Goal: Information Seeking & Learning: Understand process/instructions

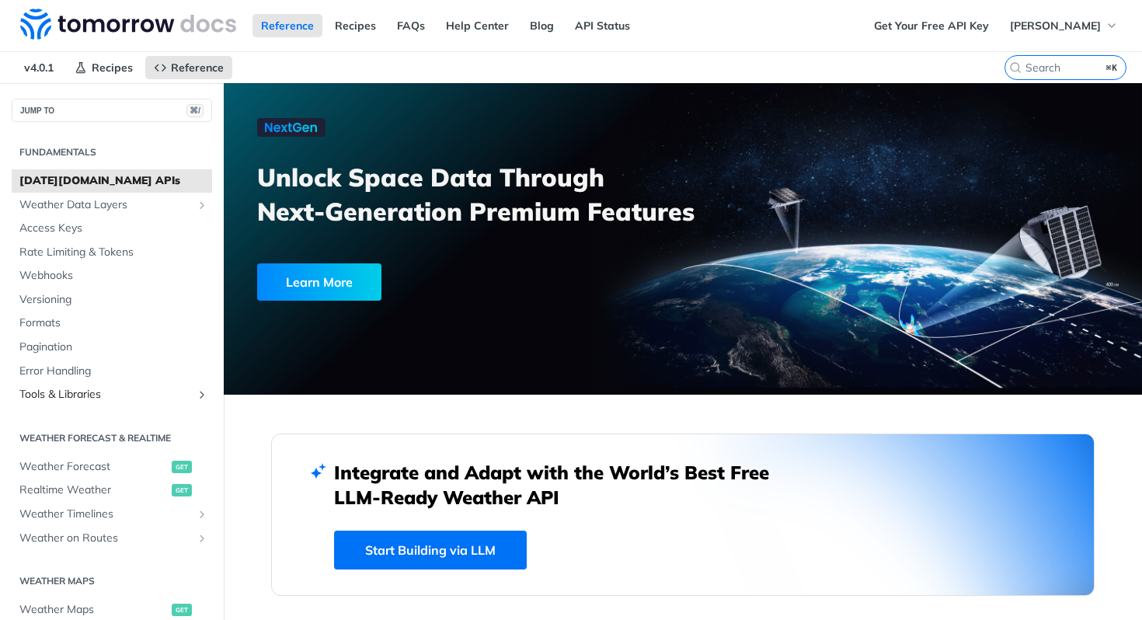
scroll to position [436, 0]
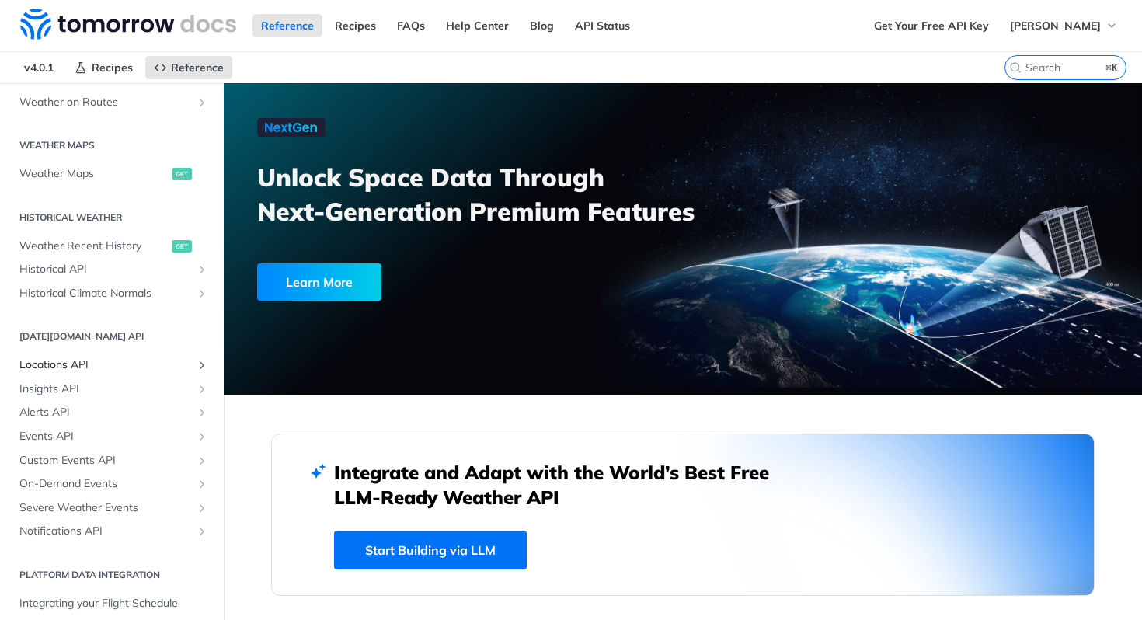
click at [82, 363] on span "Locations API" at bounding box center [105, 365] width 172 height 16
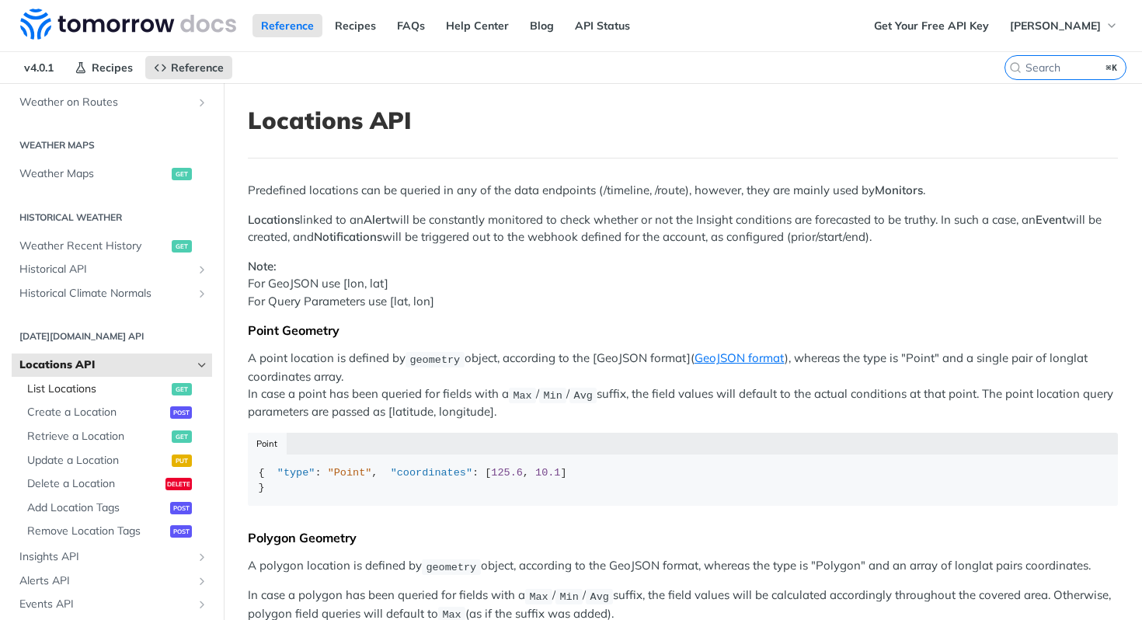
click at [107, 391] on span "List Locations" at bounding box center [97, 390] width 141 height 16
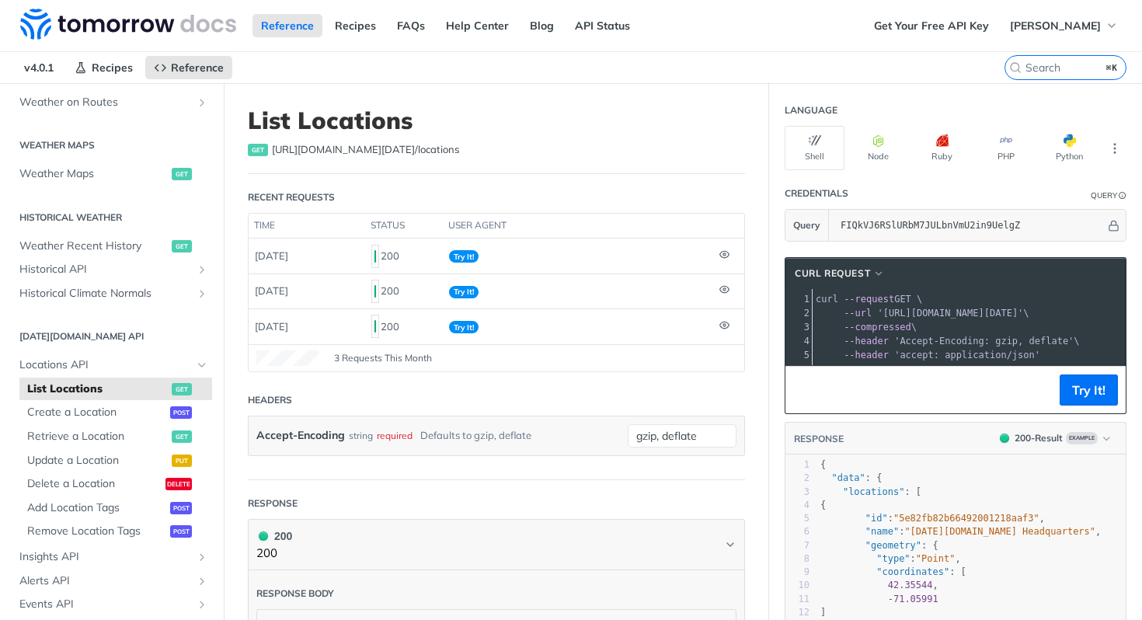
scroll to position [133, 0]
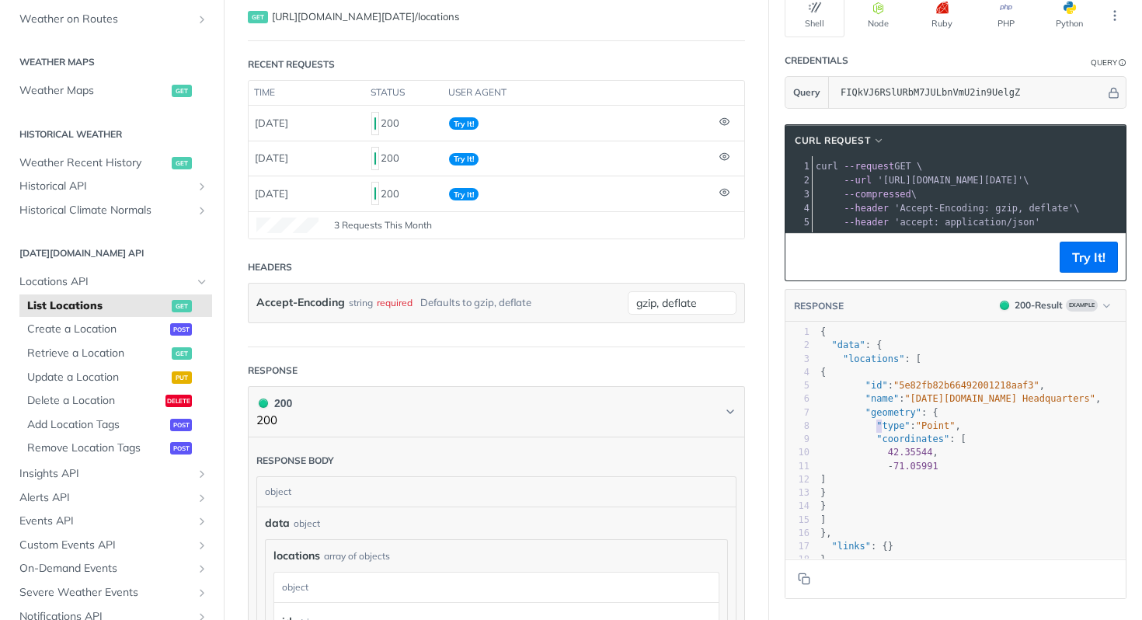
type textarea ""type": "Point", "coordinates": [ 42.35544, -71.05991 ]"
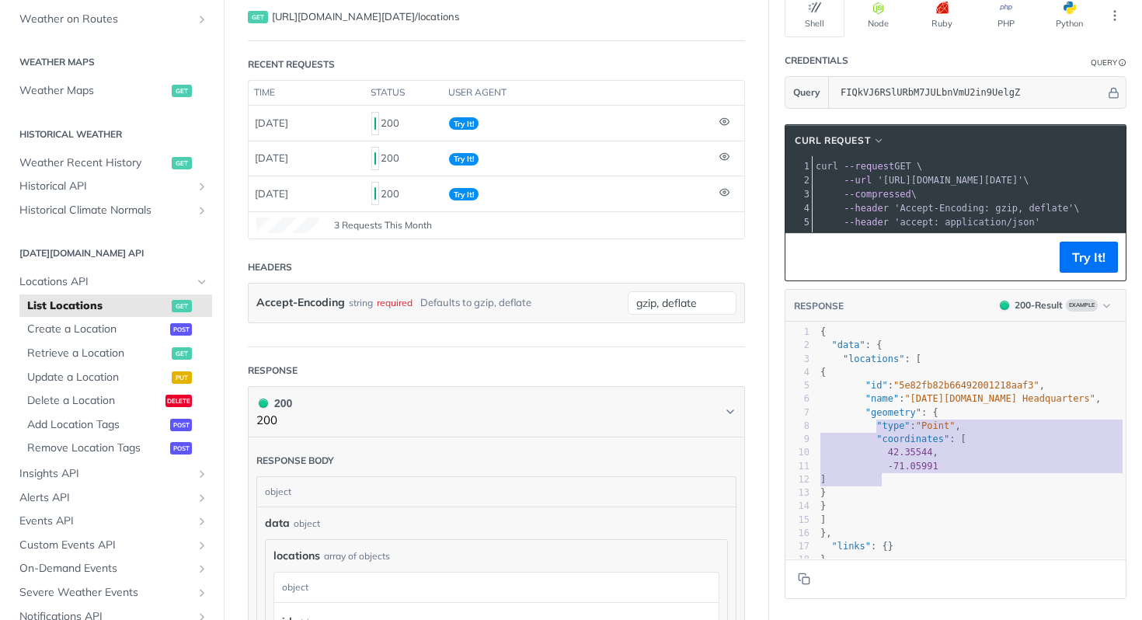
drag, startPoint x: 866, startPoint y: 434, endPoint x: 898, endPoint y: 489, distance: 63.7
click at [898, 489] on div "1 { 2 "data" : { 3 "locations" : [ 4 { 5 "id" : "5e82fb82b66492001218aaf3" , 6 …" at bounding box center [977, 447] width 320 height 242
click at [874, 430] on pre ""type" : "Point" ," at bounding box center [977, 426] width 320 height 13
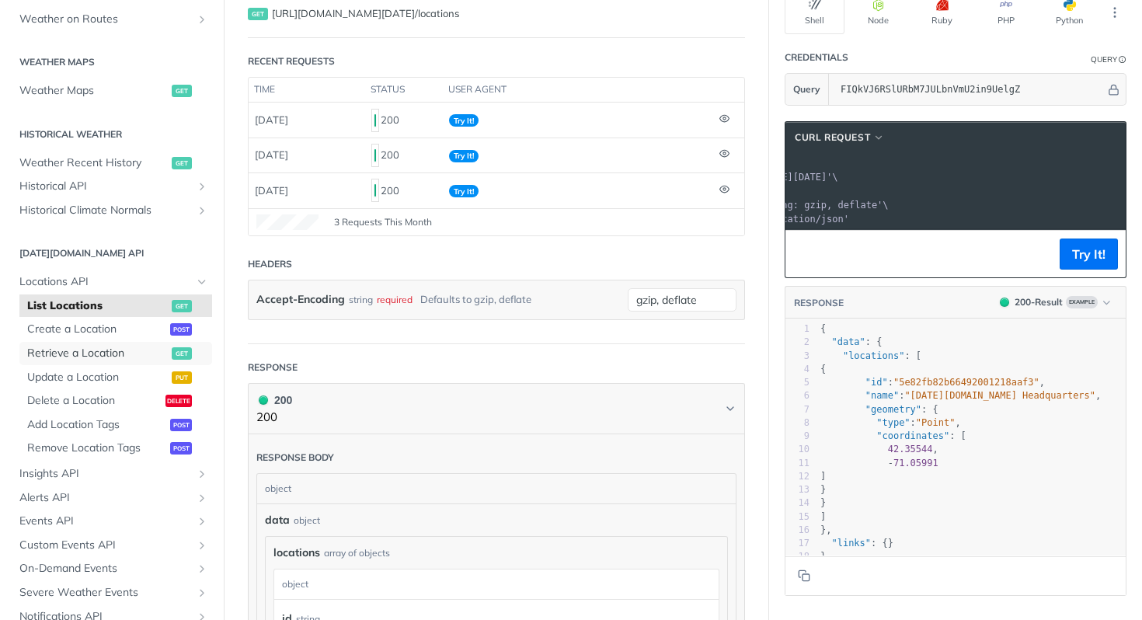
scroll to position [0, 0]
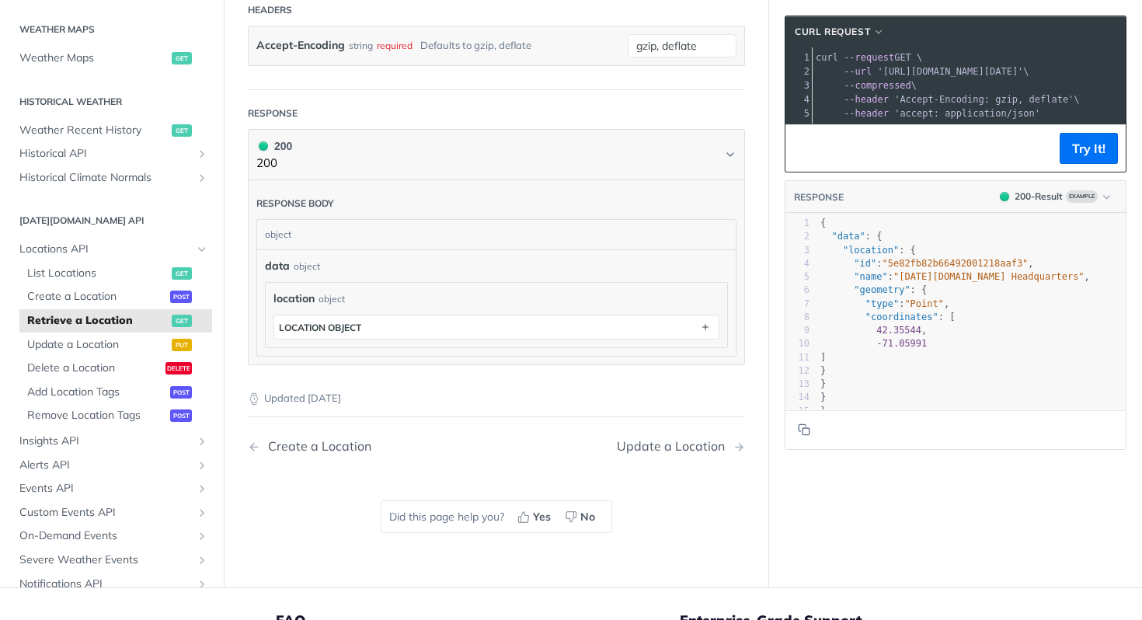
scroll to position [388, 0]
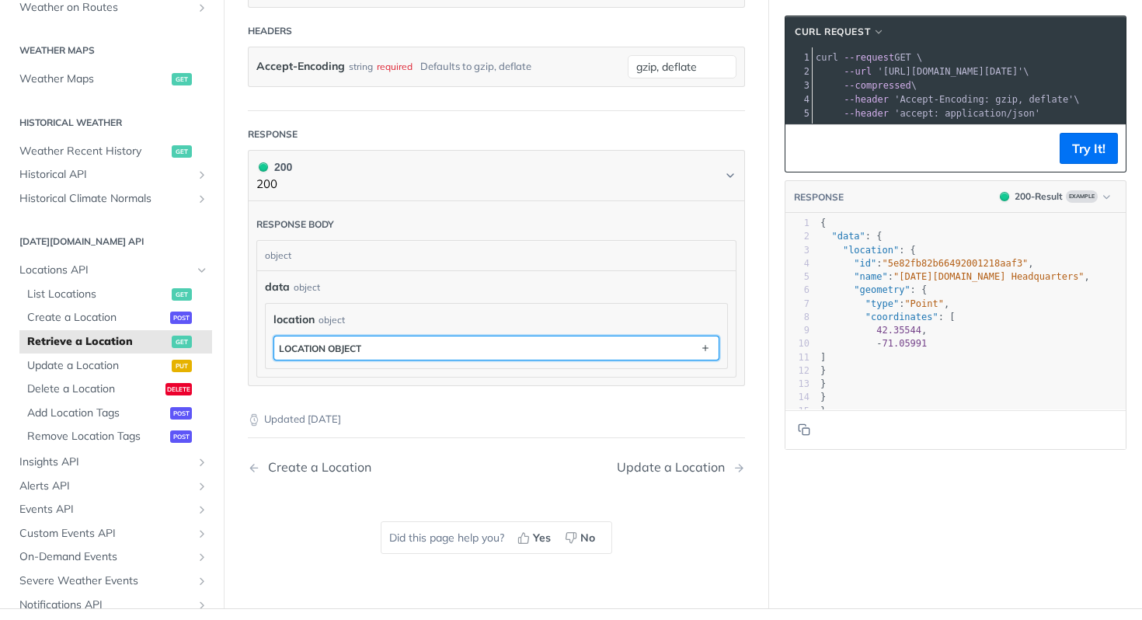
click at [661, 350] on button "location object" at bounding box center [496, 347] width 444 height 23
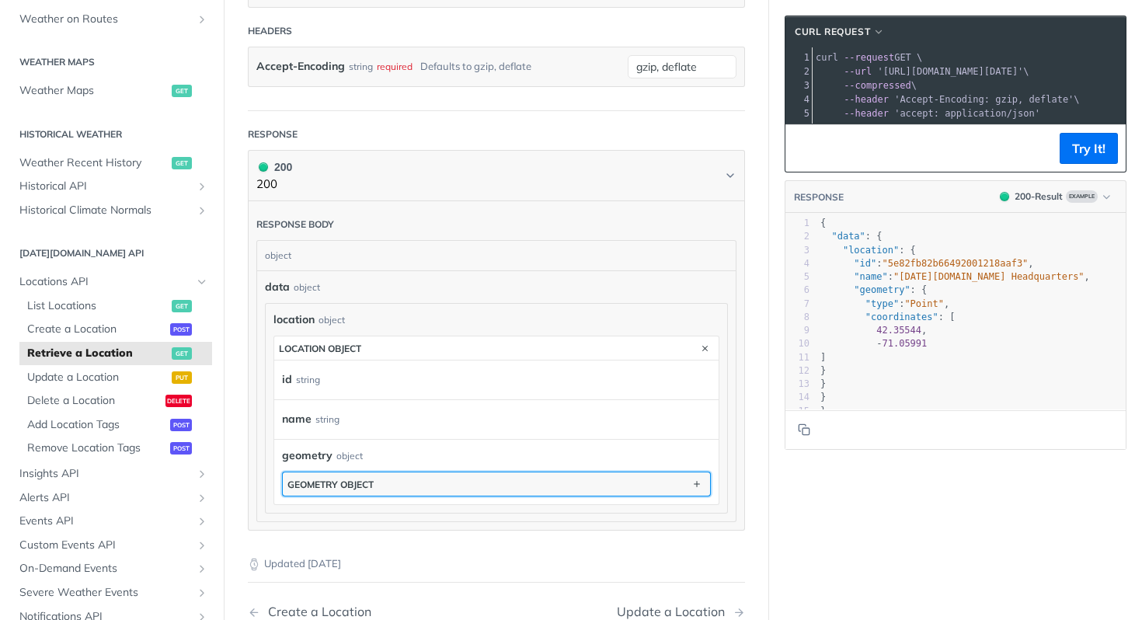
click at [450, 482] on button "geometry object" at bounding box center [496, 483] width 427 height 23
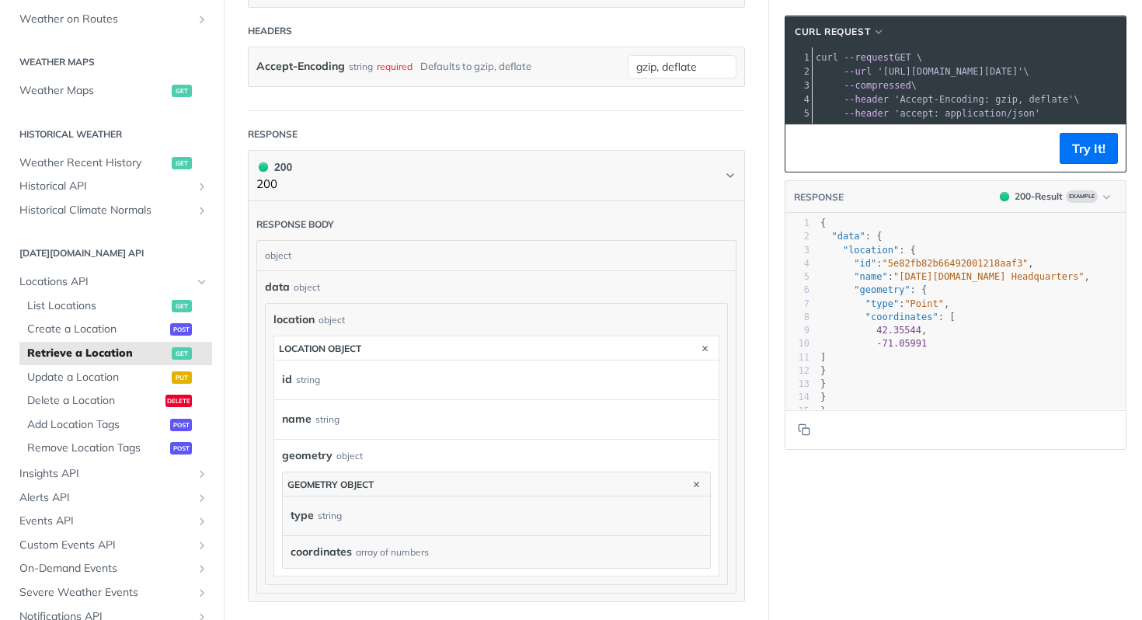
click at [312, 512] on label "type" at bounding box center [302, 515] width 23 height 23
drag, startPoint x: 410, startPoint y: 570, endPoint x: 304, endPoint y: 559, distance: 107.0
click at [304, 559] on div "geometry object geometry object type string coordinates array of numbers coordi…" at bounding box center [496, 507] width 444 height 137
click at [448, 555] on div "coordinates array of numbers" at bounding box center [497, 552] width 412 height 16
drag, startPoint x: 357, startPoint y: 434, endPoint x: 220, endPoint y: 439, distance: 136.9
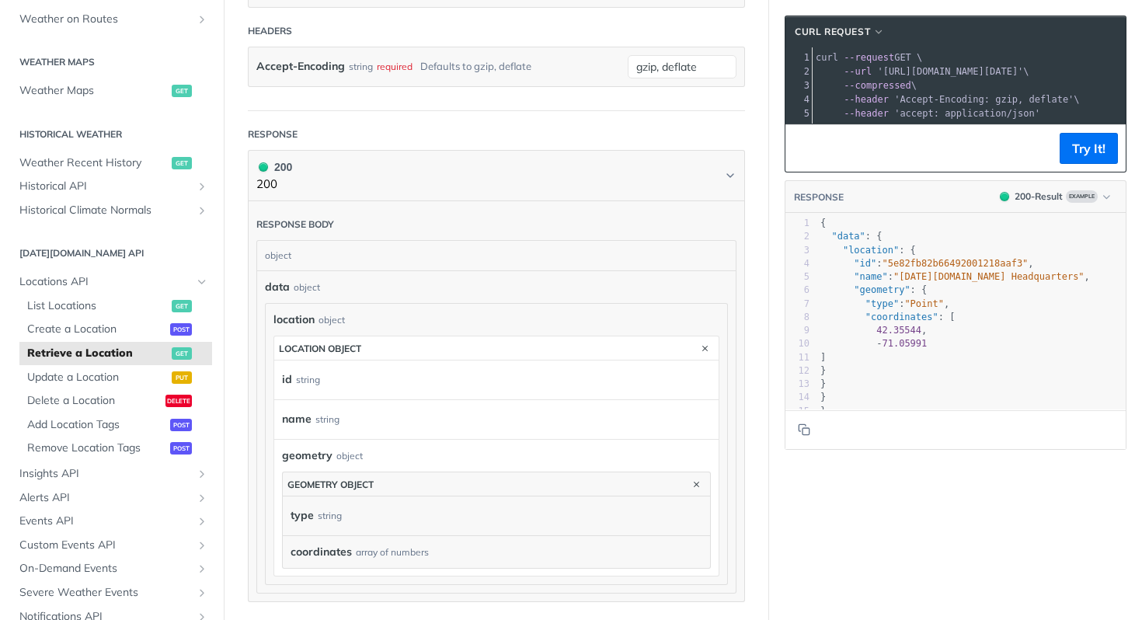
click at [228, 439] on article "Retrieve a Location get https://api.tomorrow.io/v4 /locations/ {locationId} Rec…" at bounding box center [496, 260] width 545 height 1130
click at [357, 420] on div "name string" at bounding box center [492, 419] width 421 height 23
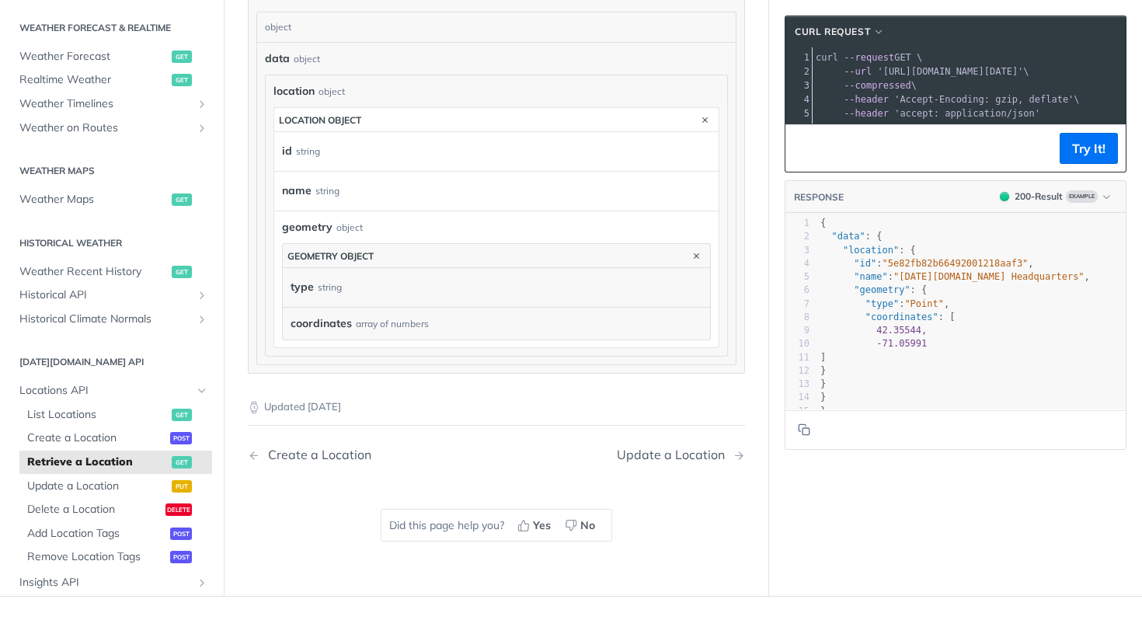
scroll to position [306, 0]
